Goal: Check status: Check status

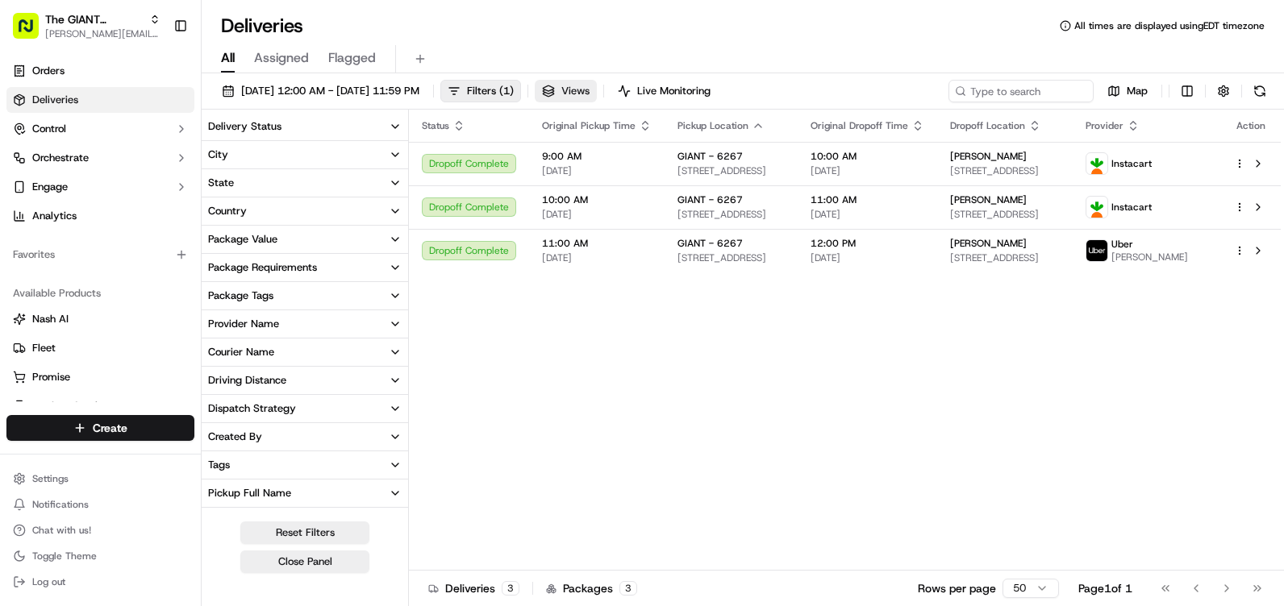
scroll to position [323, 0]
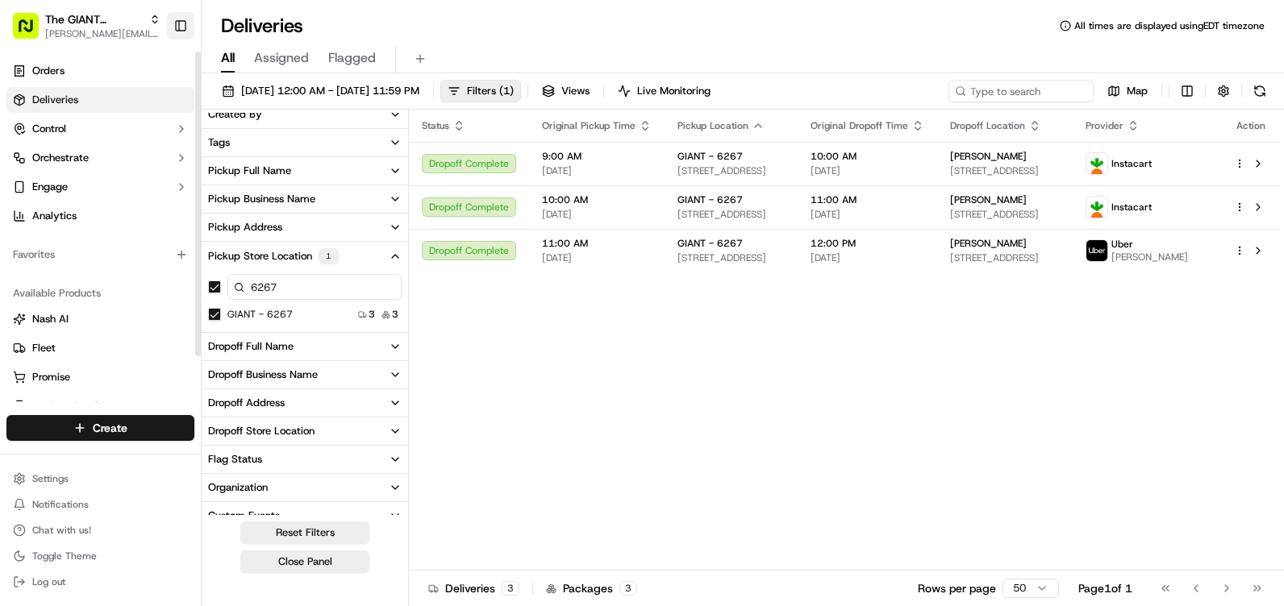
click at [177, 28] on button "Toggle Sidebar" at bounding box center [180, 25] width 27 height 27
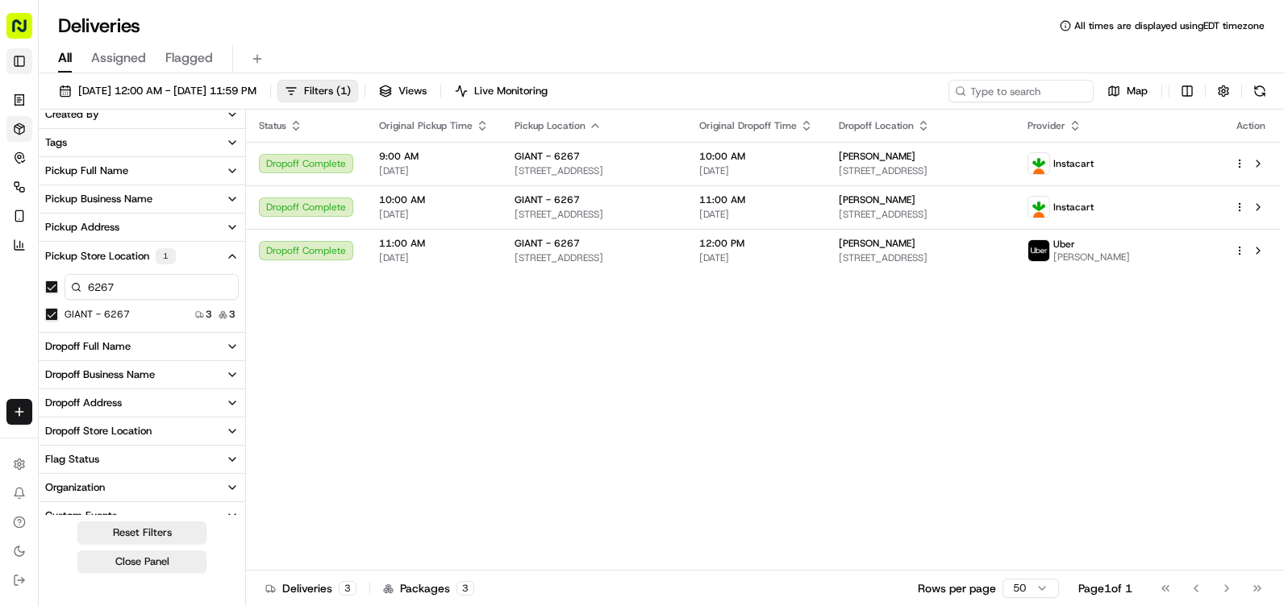
click at [23, 58] on button "Toggle Sidebar" at bounding box center [19, 61] width 26 height 26
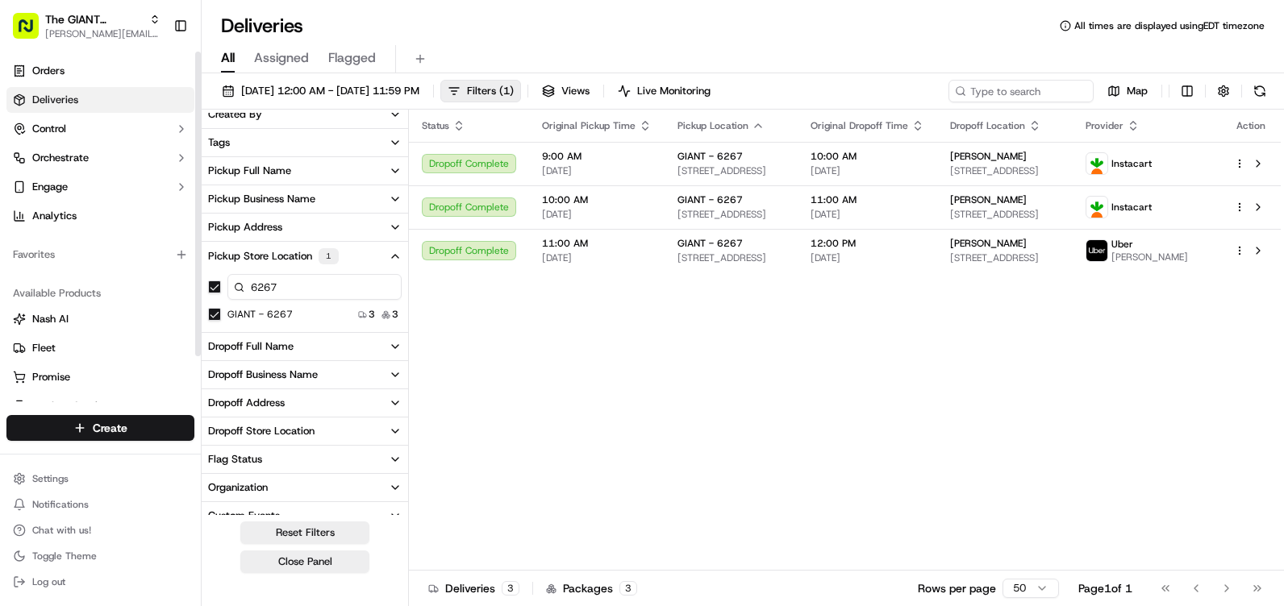
click at [43, 98] on span "Deliveries" at bounding box center [55, 100] width 46 height 15
click at [416, 58] on button at bounding box center [420, 59] width 23 height 23
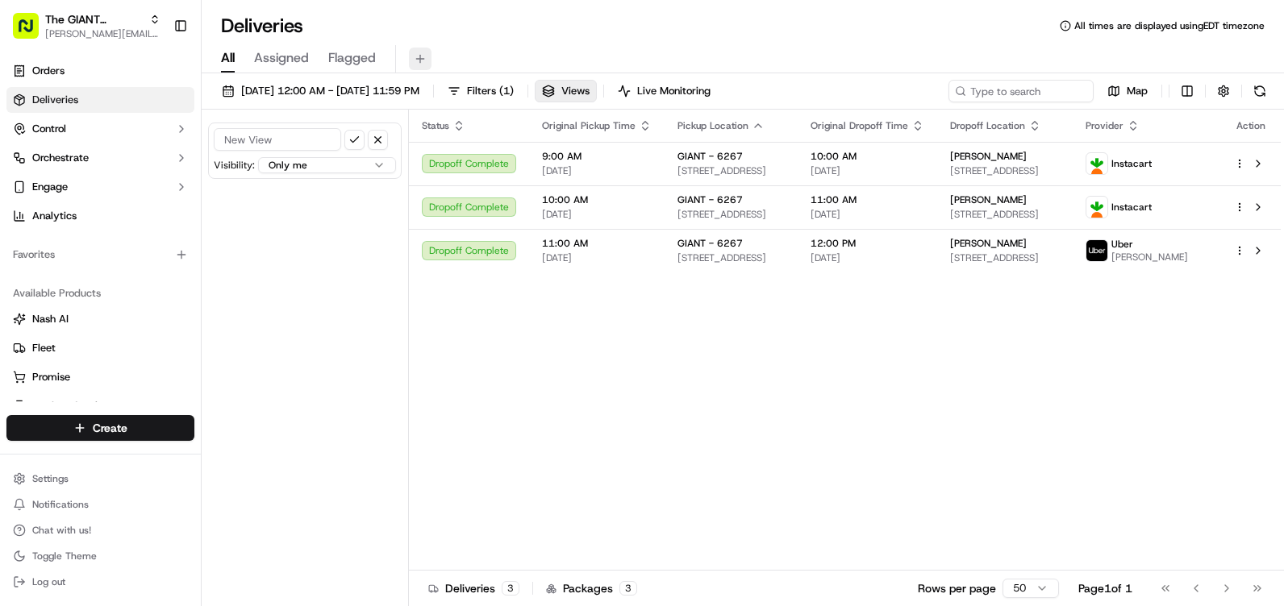
click at [415, 58] on button at bounding box center [420, 59] width 23 height 23
click at [589, 92] on span "Views" at bounding box center [575, 91] width 28 height 15
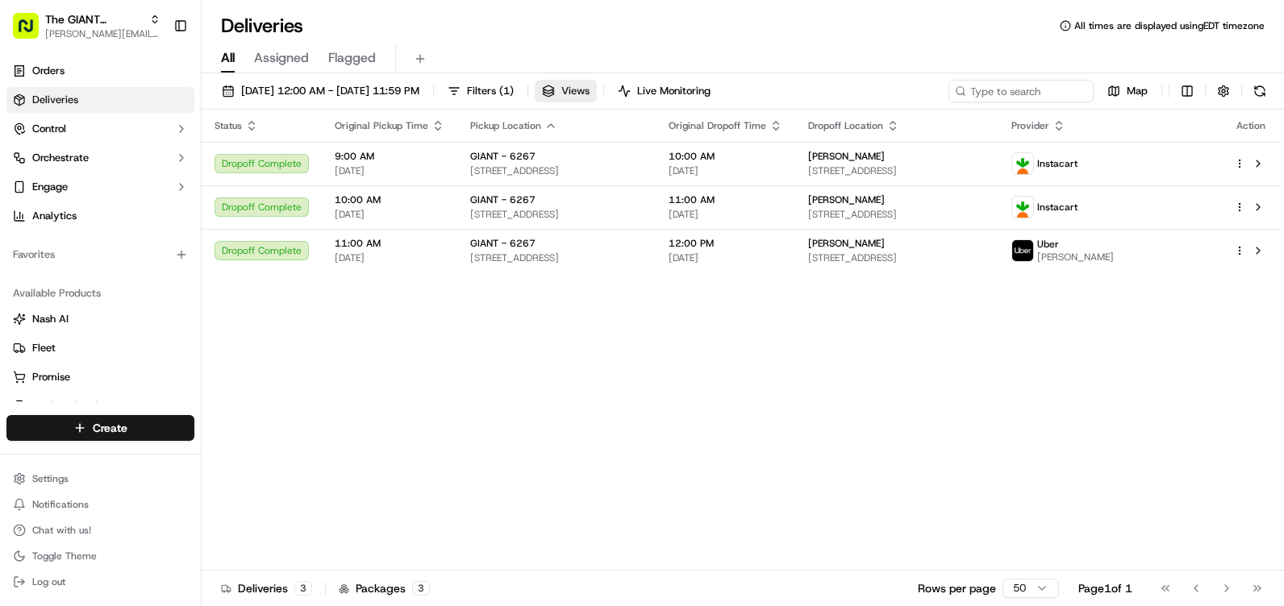
click at [589, 92] on span "Views" at bounding box center [575, 91] width 28 height 15
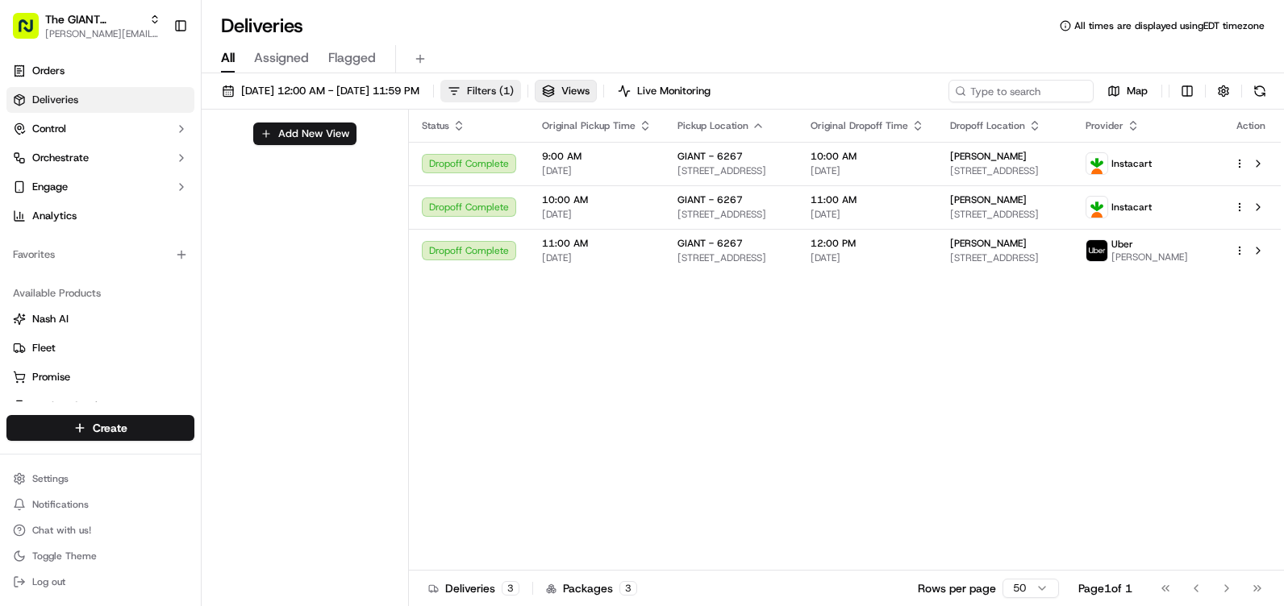
click at [514, 93] on span "Filters ( 1 )" at bounding box center [490, 91] width 47 height 15
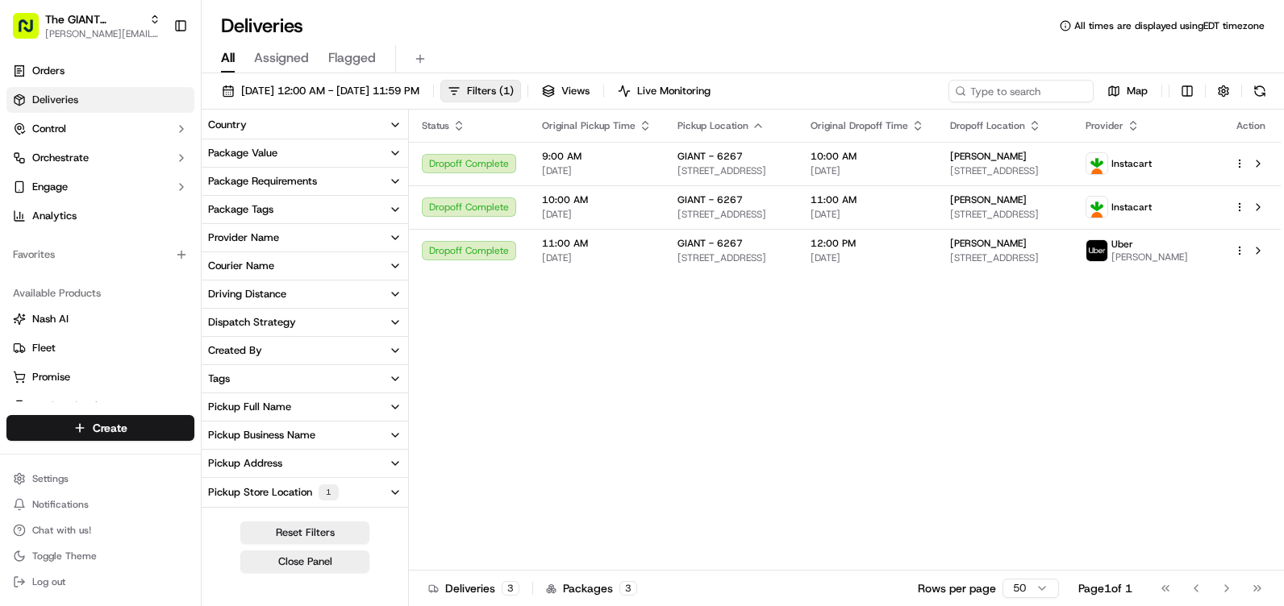
scroll to position [323, 0]
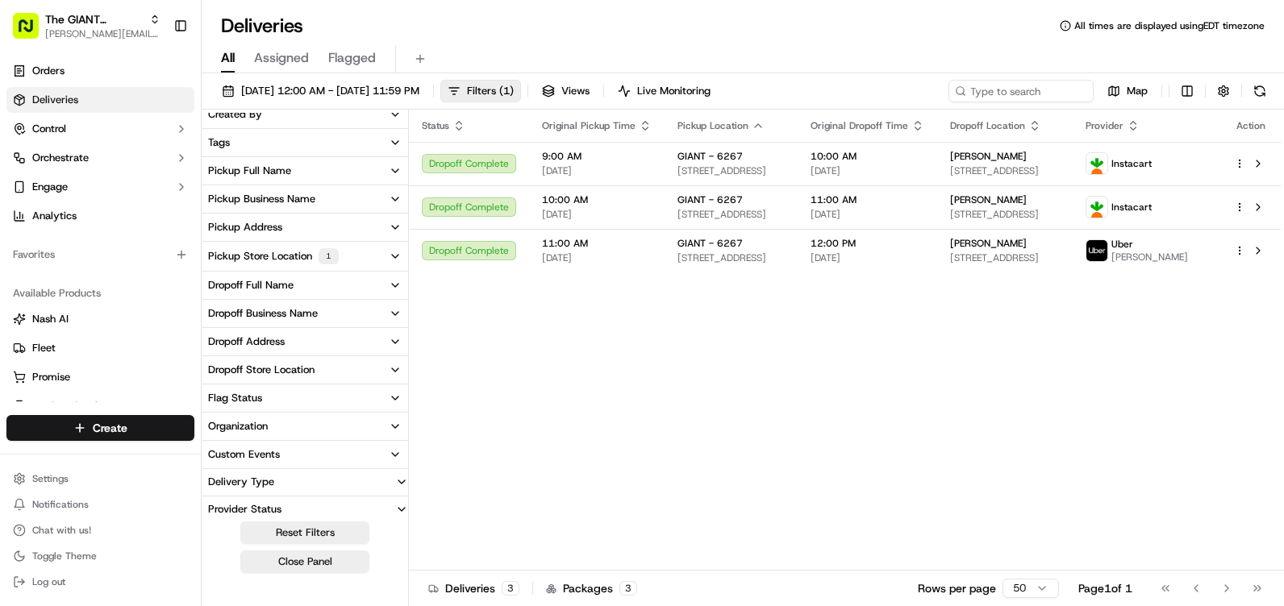
click at [262, 251] on div "Pickup Store Location 1" at bounding box center [273, 256] width 131 height 16
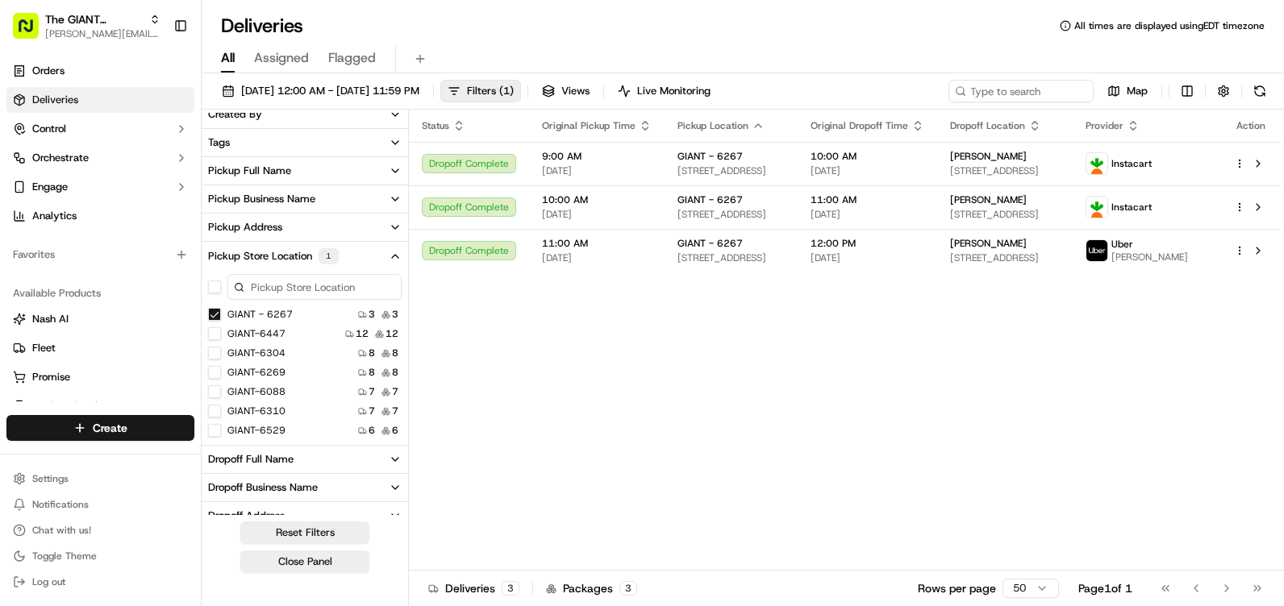
click at [262, 251] on div "Pickup Store Location 1" at bounding box center [273, 256] width 131 height 16
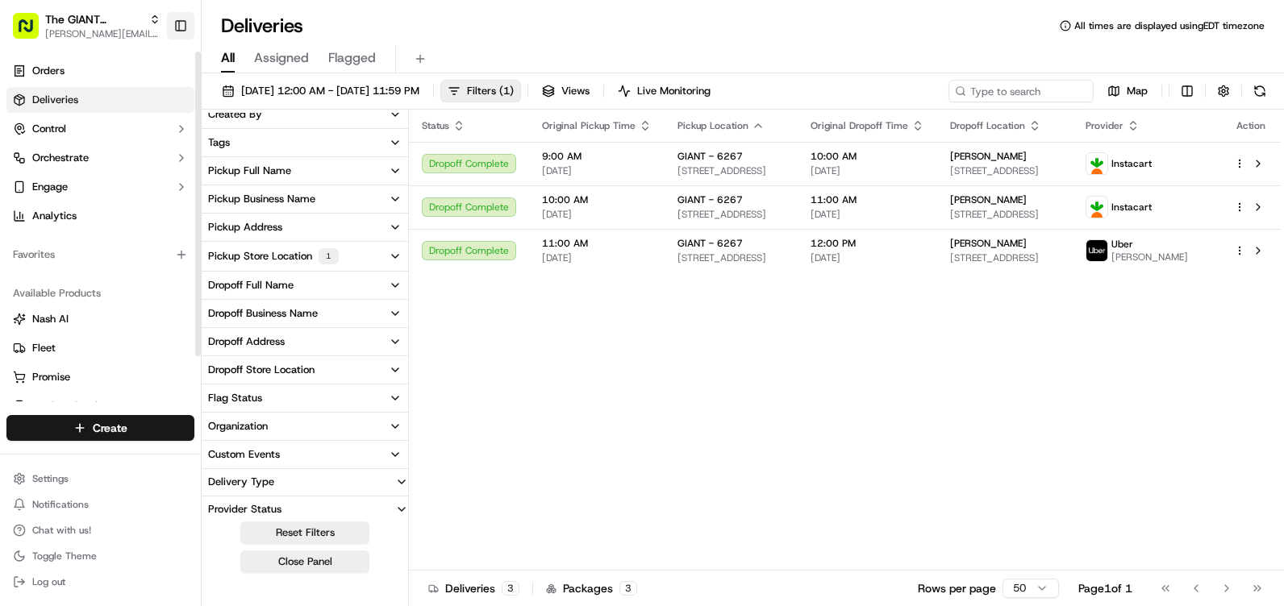
click at [181, 27] on button "Toggle Sidebar" at bounding box center [180, 25] width 27 height 27
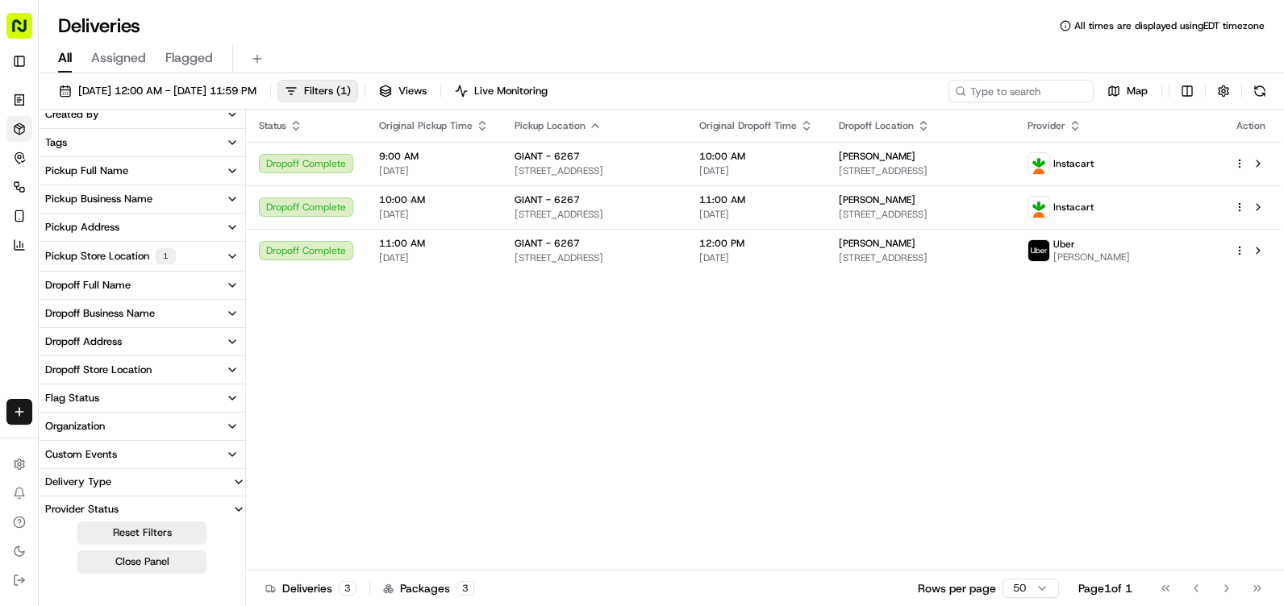
click at [135, 558] on button "Close Panel" at bounding box center [141, 562] width 129 height 23
